Goal: Use online tool/utility: Utilize a website feature to perform a specific function

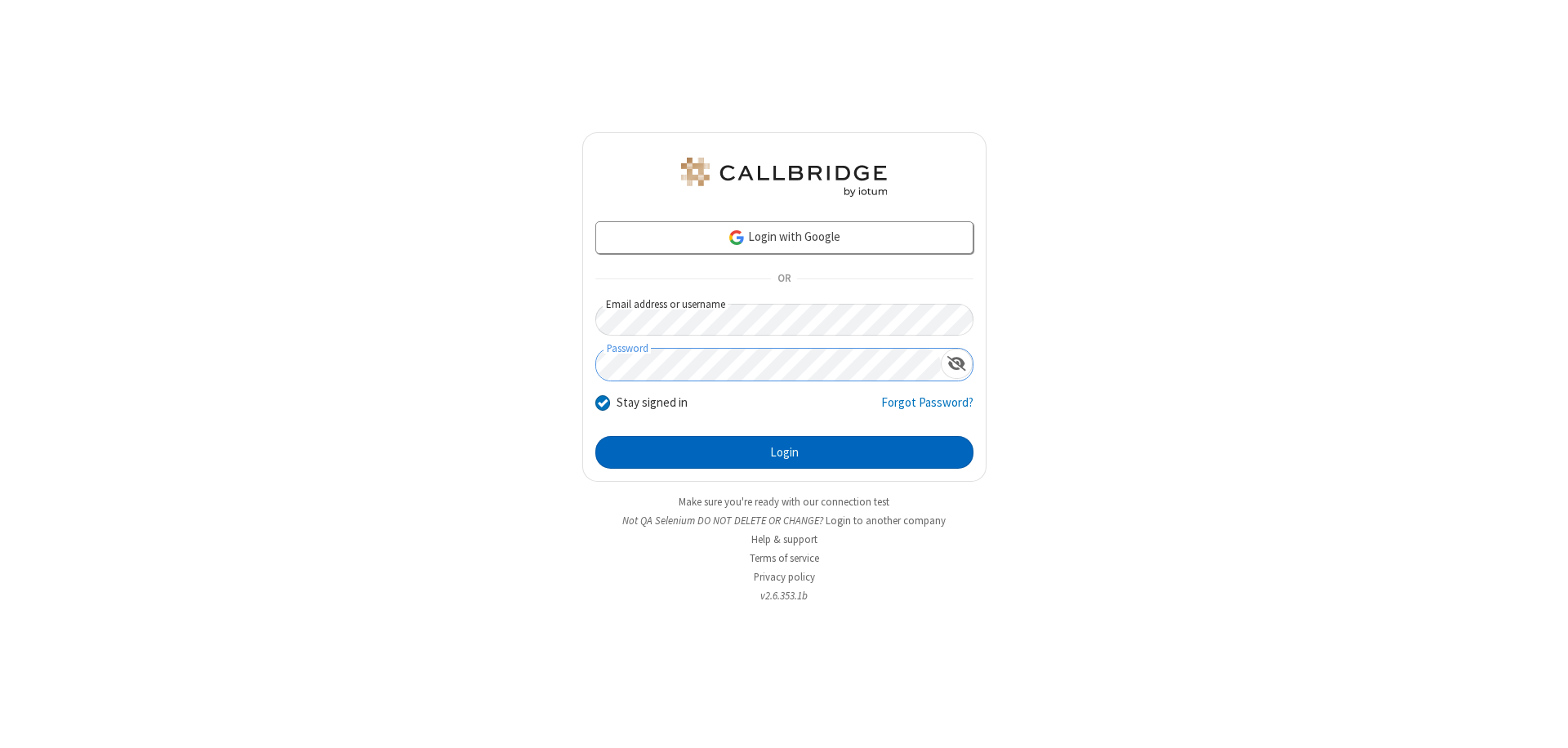
click at [784, 453] on button "Login" at bounding box center [784, 452] width 378 height 33
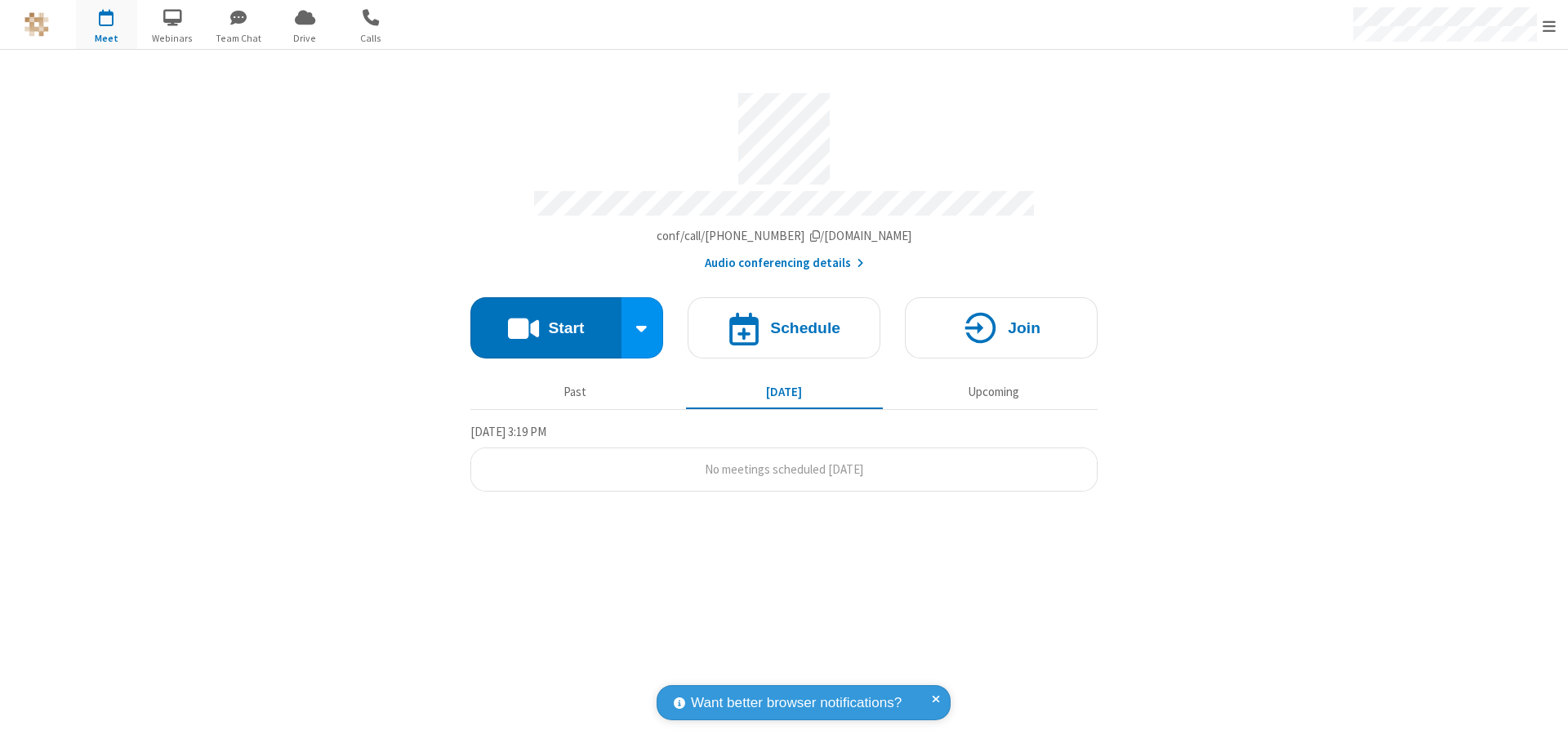
click at [546, 320] on button "Start" at bounding box center [546, 327] width 151 height 61
